Goal: Information Seeking & Learning: Learn about a topic

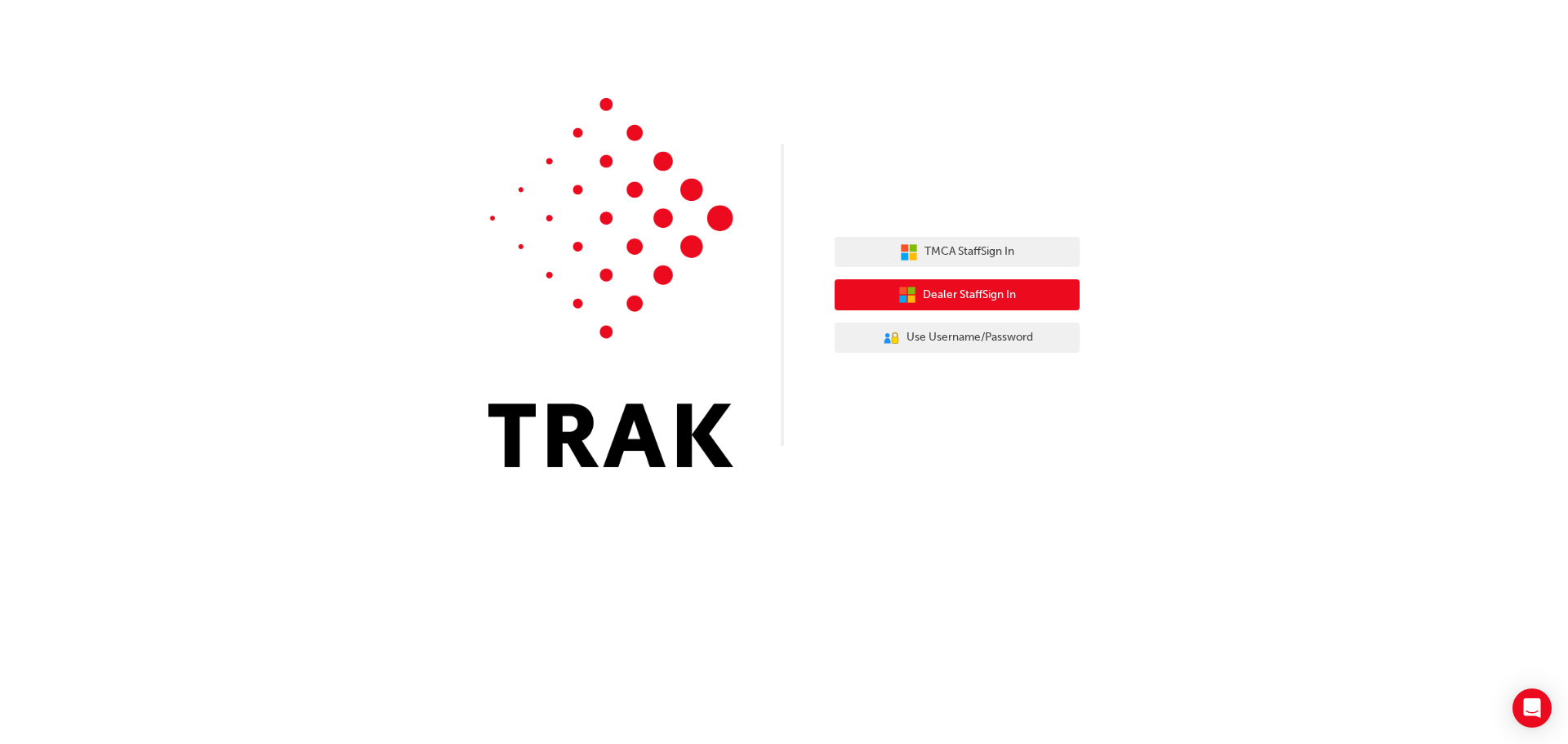
click at [972, 296] on span "Dealer Staff Sign In" at bounding box center [969, 295] width 93 height 19
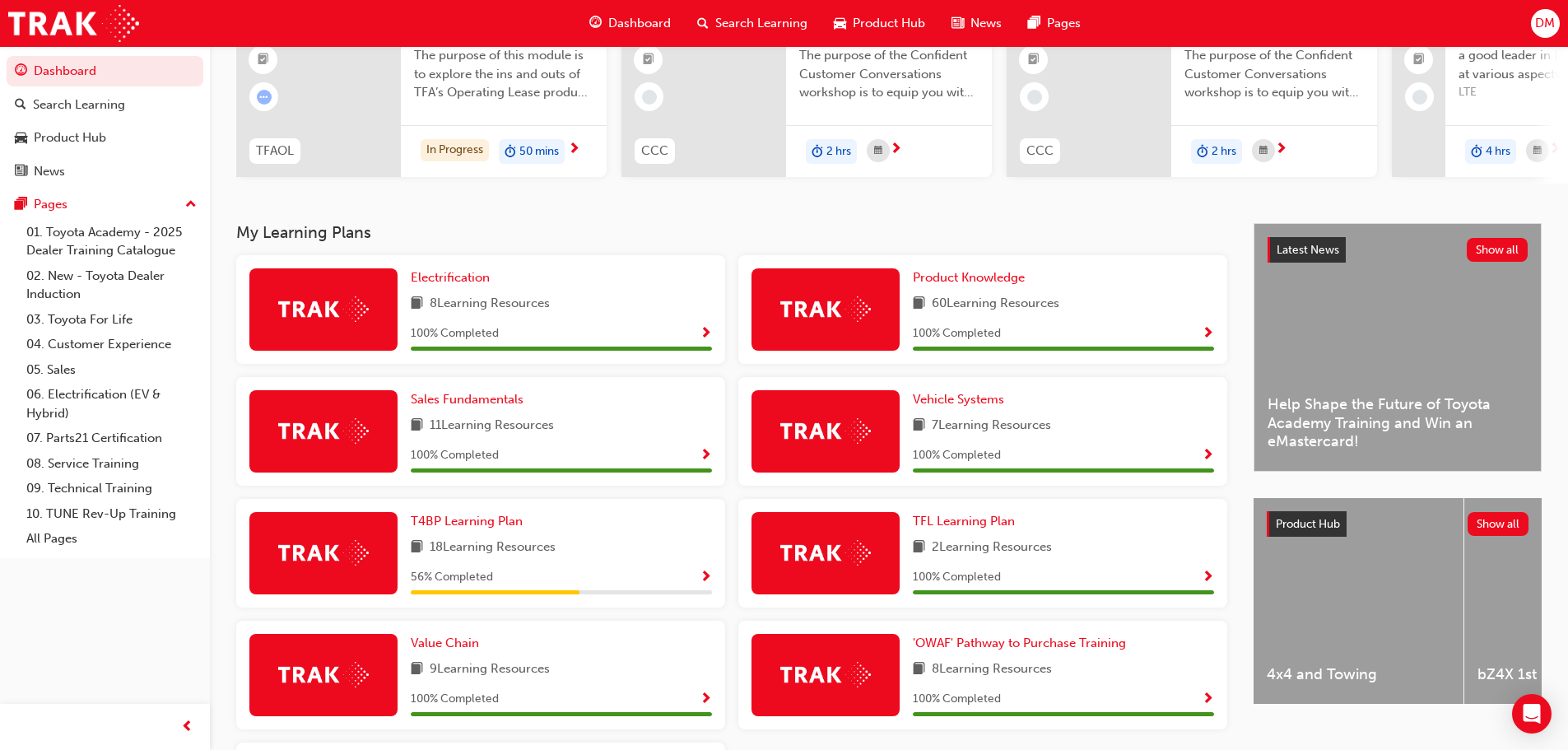
scroll to position [247, 0]
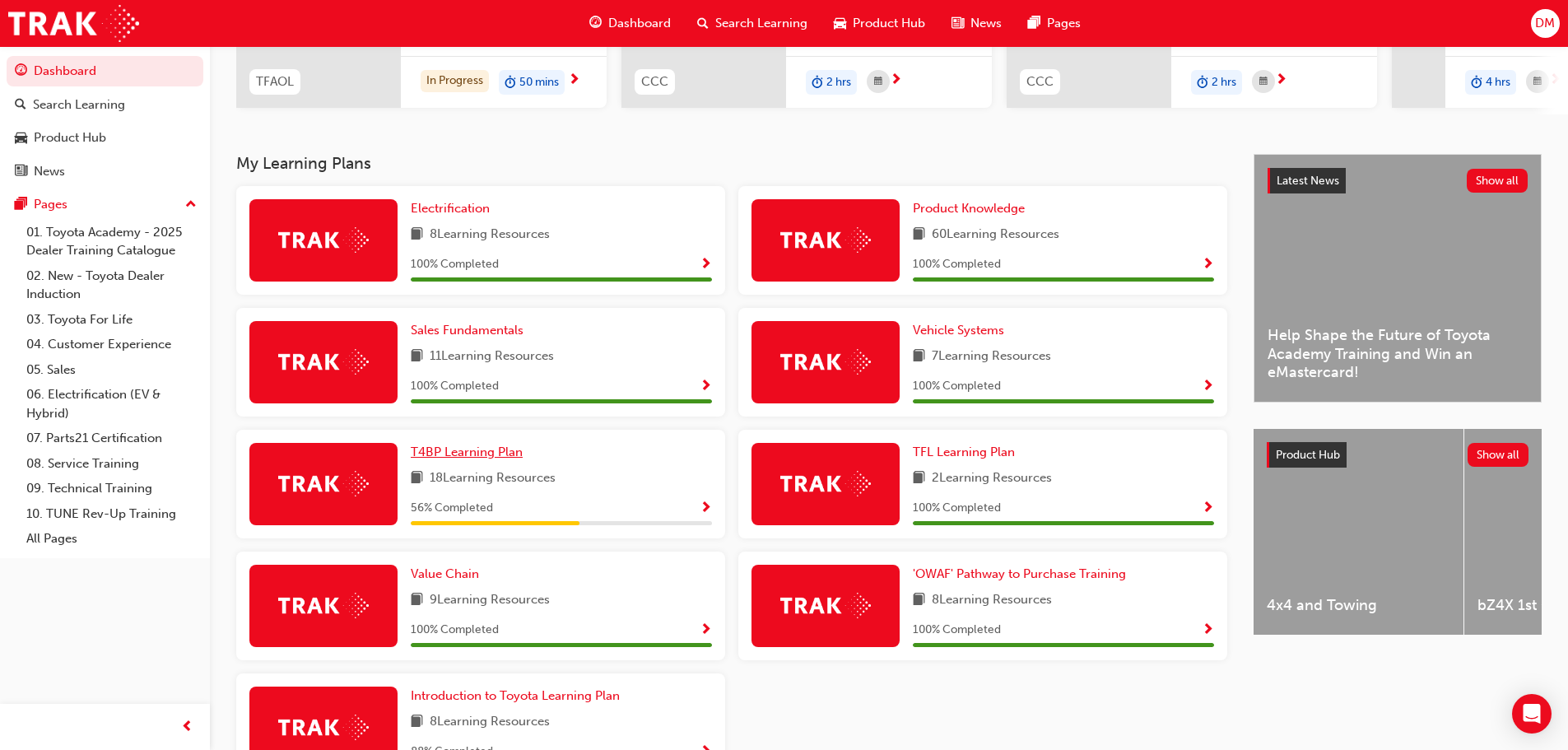
click at [476, 460] on span "T4BP Learning Plan" at bounding box center [467, 452] width 112 height 15
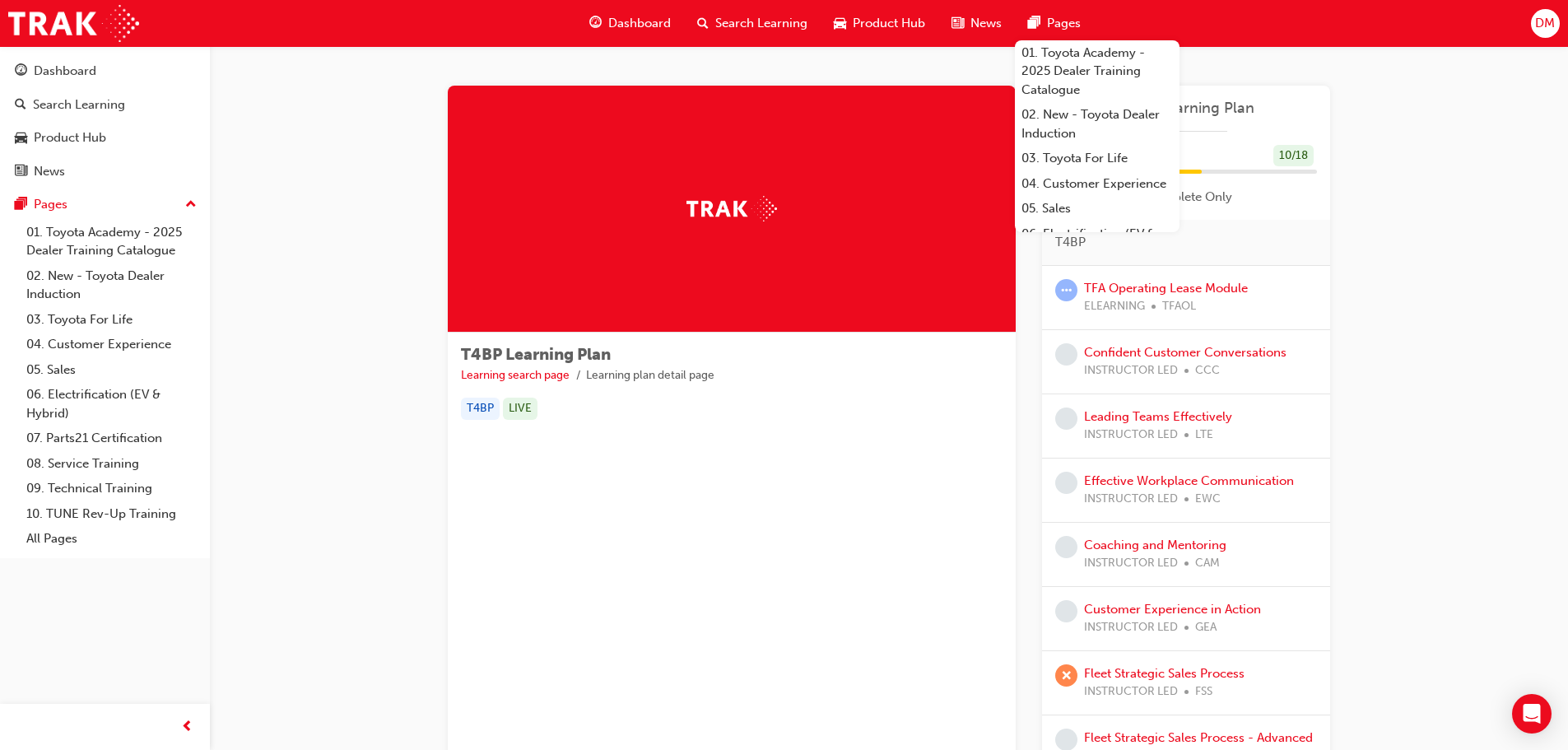
click at [1547, 24] on span "DM" at bounding box center [1545, 23] width 20 height 19
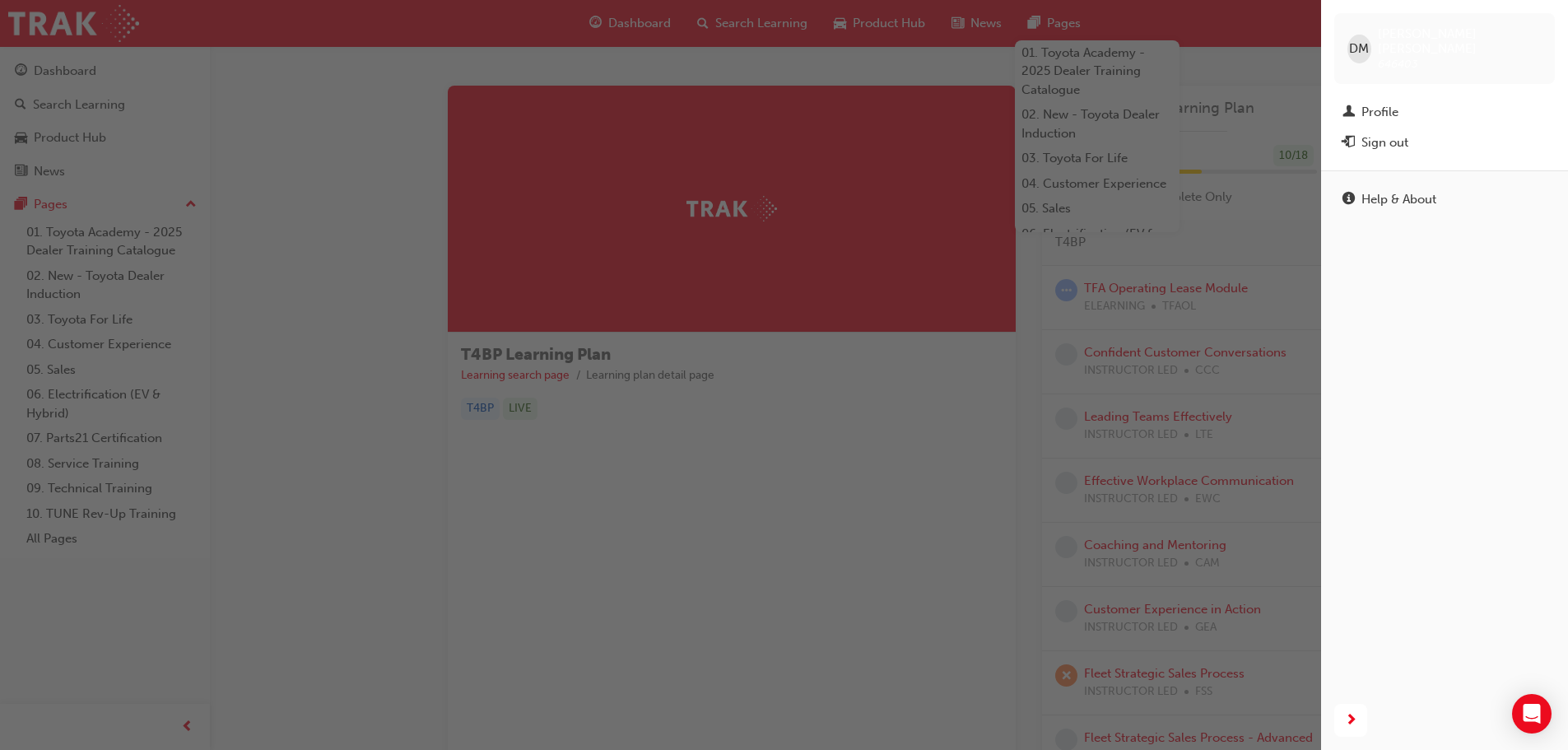
click at [400, 242] on div "button" at bounding box center [661, 375] width 1321 height 750
